Goal: Use online tool/utility: Utilize a website feature to perform a specific function

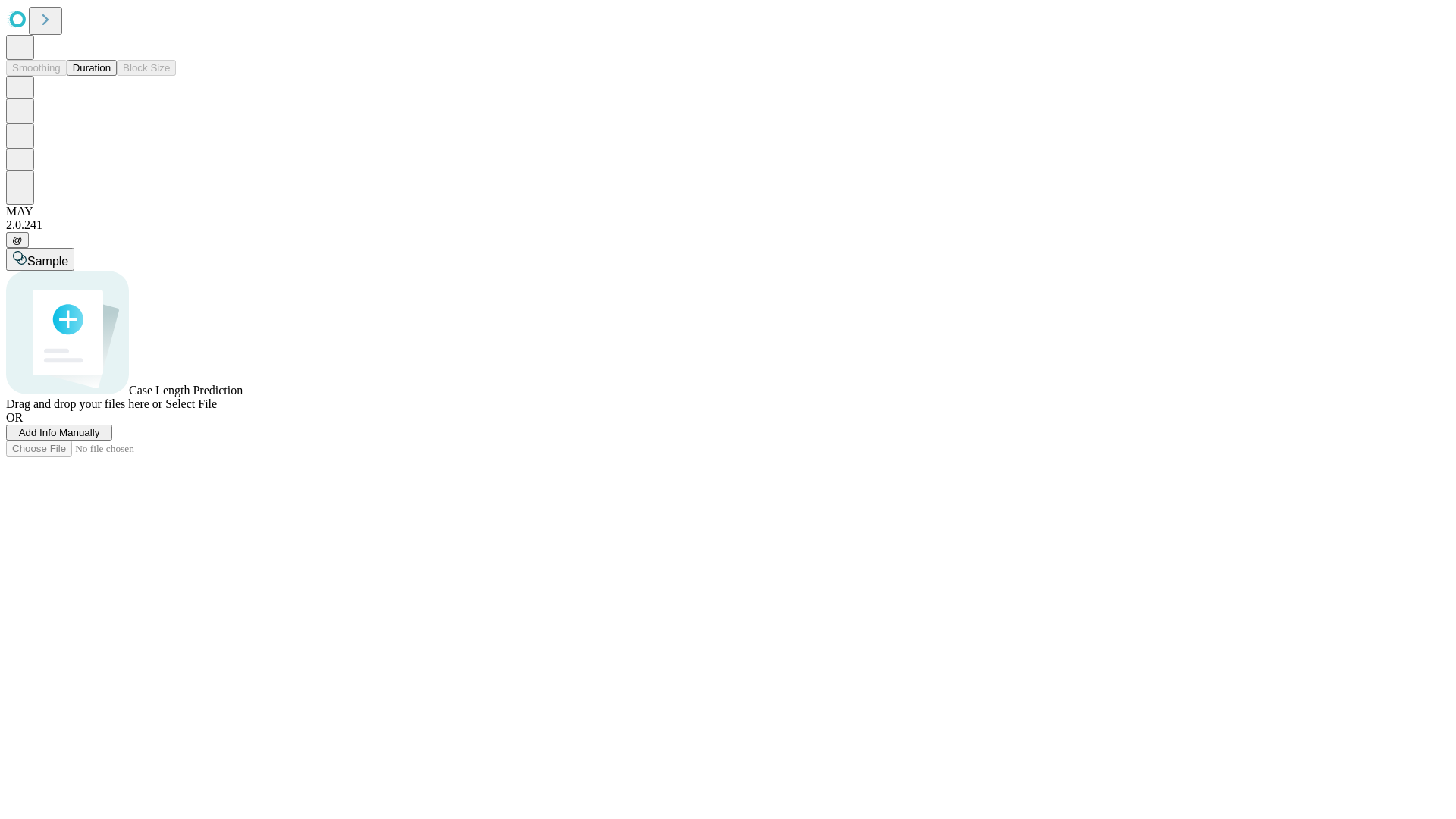
click at [111, 76] on button "Duration" at bounding box center [91, 68] width 50 height 16
click at [217, 410] on span "Select File" at bounding box center [191, 403] width 52 height 13
